Goal: Information Seeking & Learning: Check status

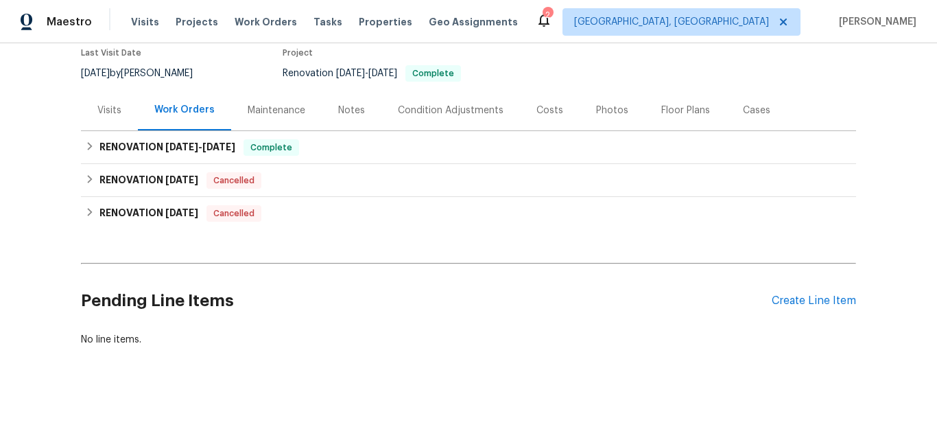
scroll to position [128, 0]
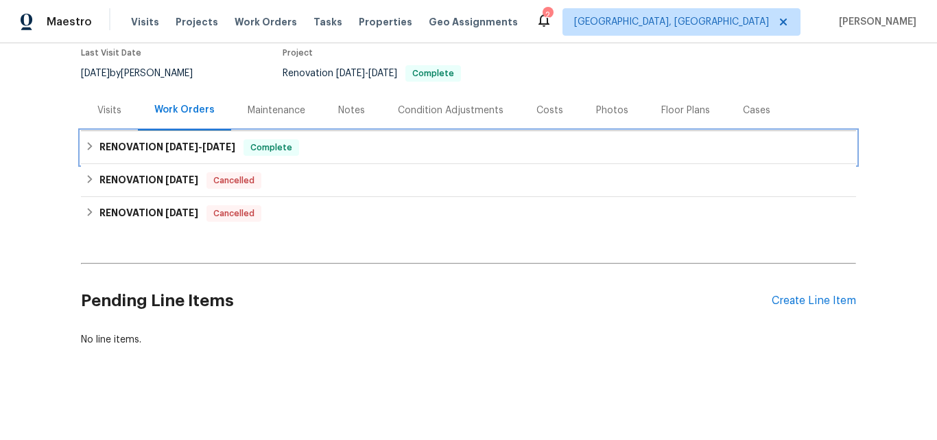
click at [143, 139] on h6 "RENOVATION 8/1/25 - 8/11/25" at bounding box center [167, 147] width 136 height 16
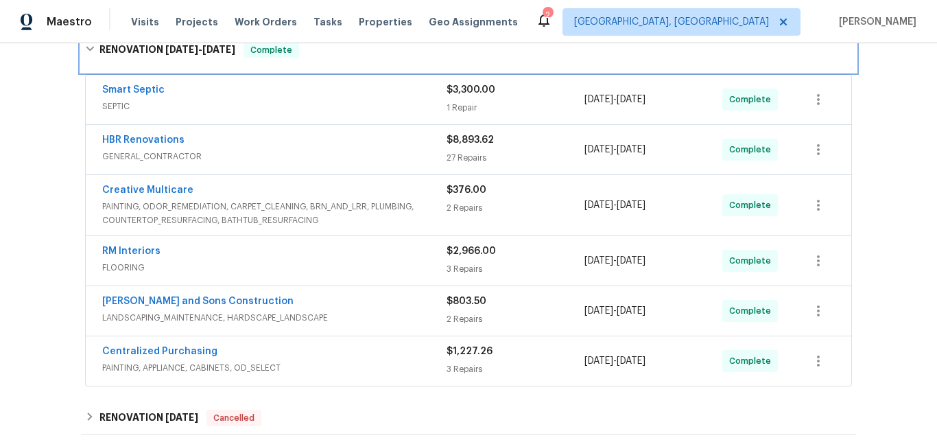
scroll to position [265, 0]
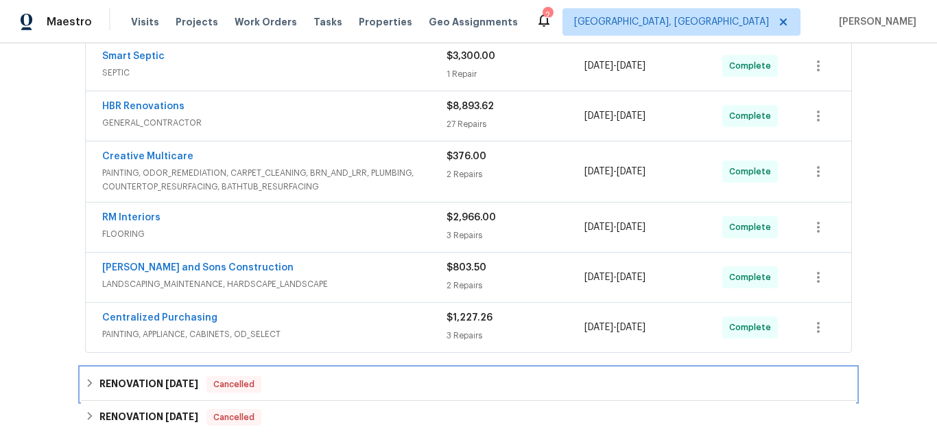
click at [126, 388] on h6 "RENOVATION 8/1/25" at bounding box center [148, 384] width 99 height 16
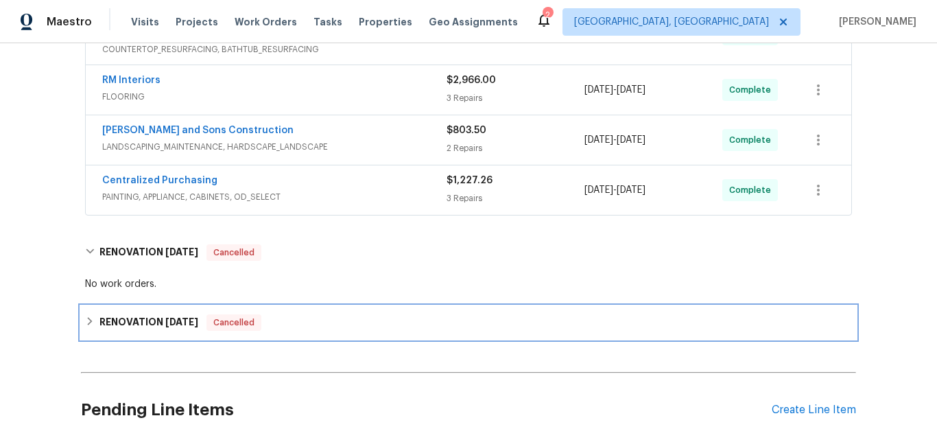
click at [121, 320] on h6 "RENOVATION 4/29/25" at bounding box center [148, 322] width 99 height 16
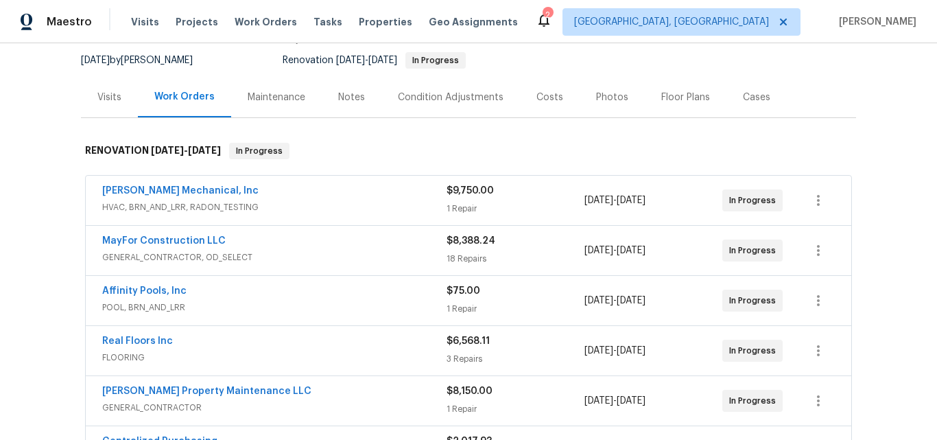
scroll to position [137, 0]
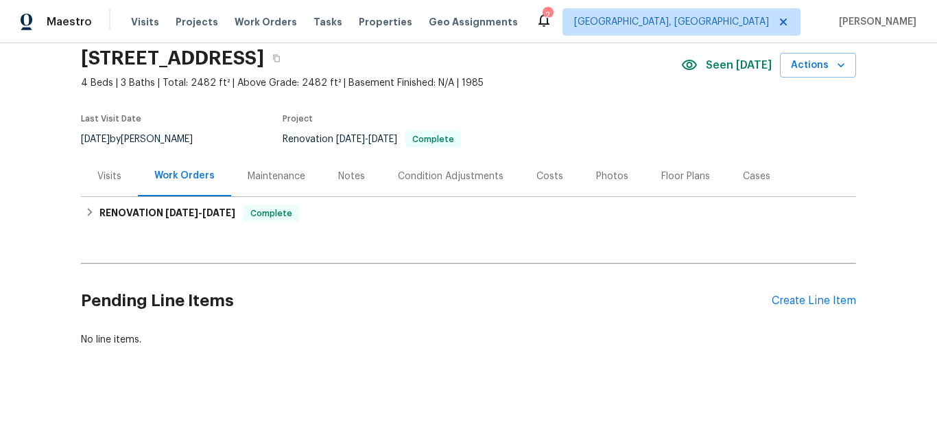
scroll to position [62, 0]
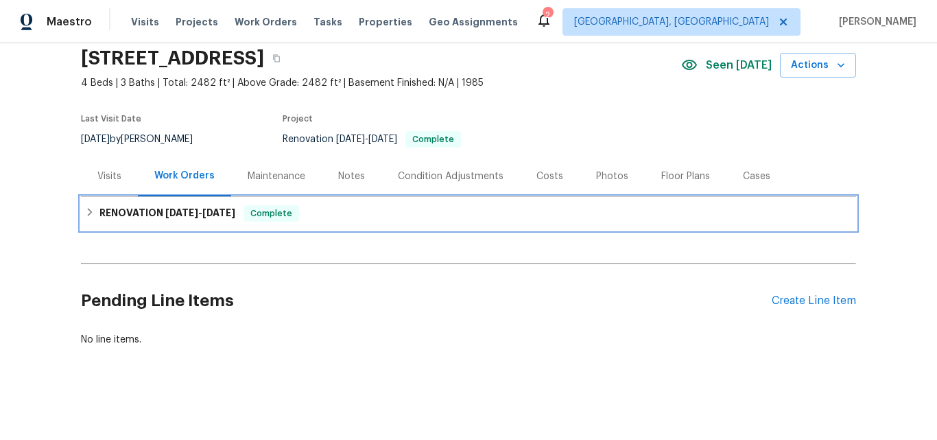
click at [154, 205] on h6 "RENOVATION 7/18/25 - 8/8/25" at bounding box center [167, 213] width 136 height 16
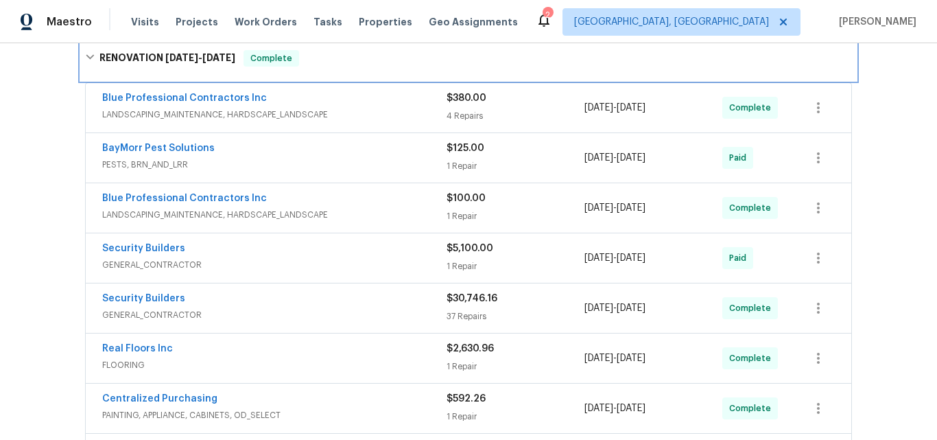
scroll to position [200, 0]
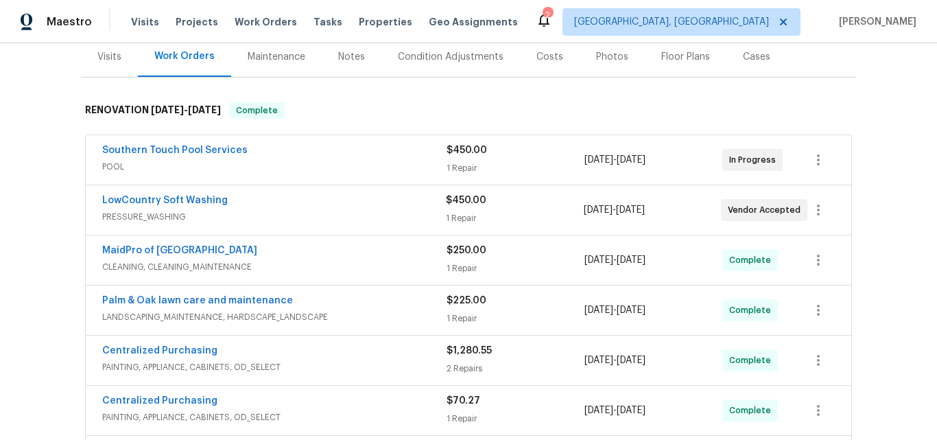
scroll to position [130, 0]
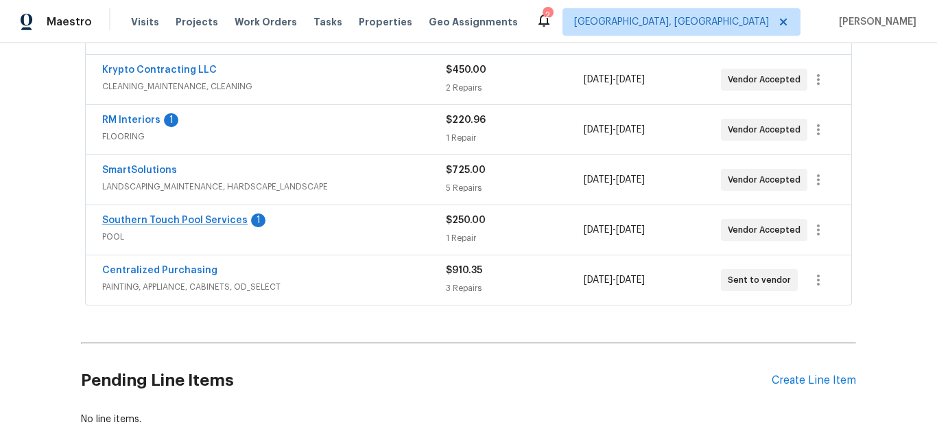
scroll to position [343, 0]
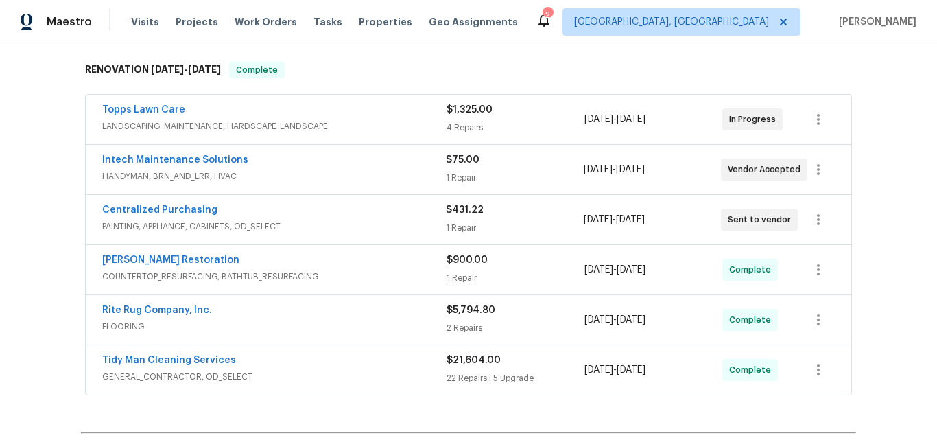
scroll to position [359, 0]
